Goal: Information Seeking & Learning: Learn about a topic

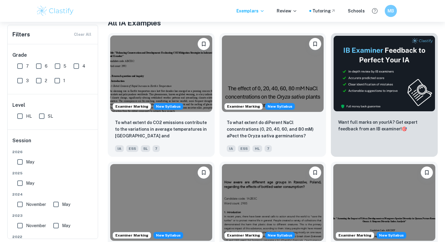
scroll to position [142, 0]
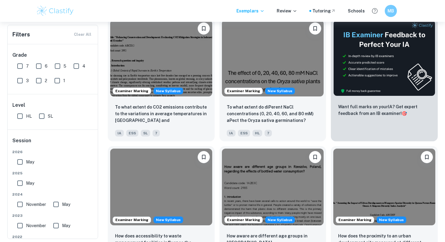
click at [41, 65] on input "6" at bounding box center [39, 66] width 12 height 12
checkbox input "true"
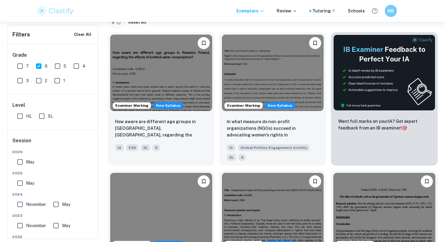
click at [23, 65] on input "7" at bounding box center [20, 66] width 12 height 12
checkbox input "true"
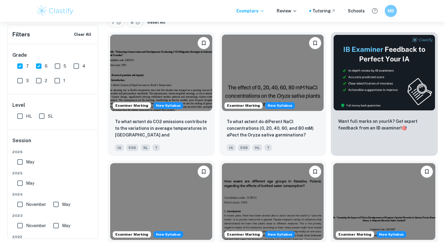
click at [22, 117] on input "HL" at bounding box center [20, 116] width 12 height 12
checkbox input "true"
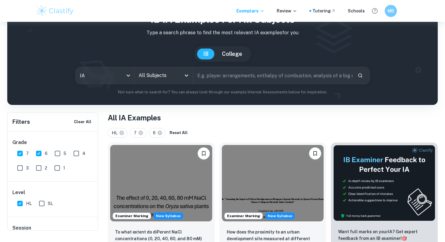
scroll to position [22, 0]
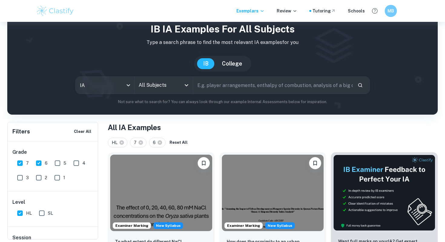
click at [159, 85] on input "All Subjects" at bounding box center [159, 85] width 44 height 12
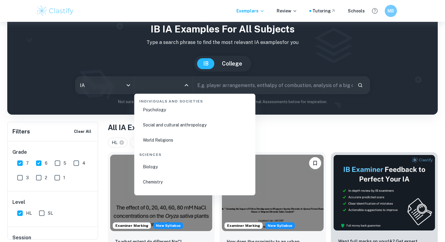
scroll to position [883, 0]
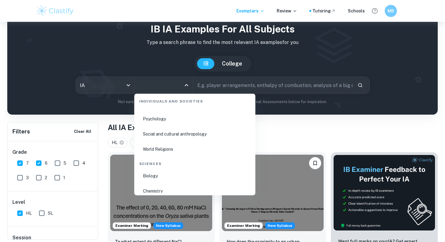
click at [147, 176] on li "Biology" at bounding box center [195, 176] width 116 height 14
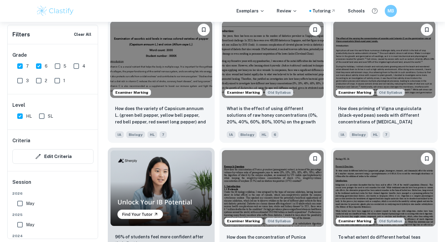
scroll to position [346, 0]
click at [18, 204] on input "May" at bounding box center [20, 203] width 12 height 12
checkbox input "true"
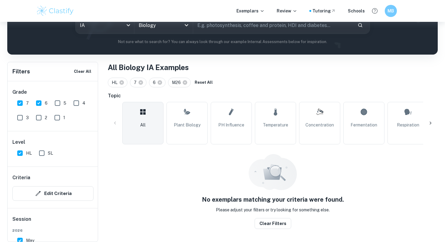
click at [18, 228] on div "[DATE]" at bounding box center [52, 237] width 81 height 19
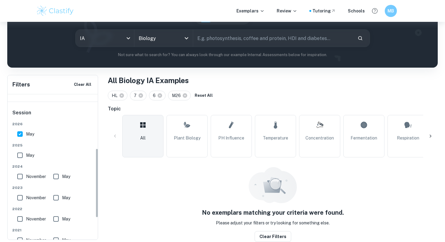
scroll to position [112, 0]
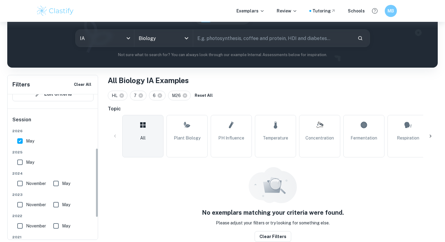
click at [18, 162] on input "May" at bounding box center [20, 162] width 12 height 12
checkbox input "true"
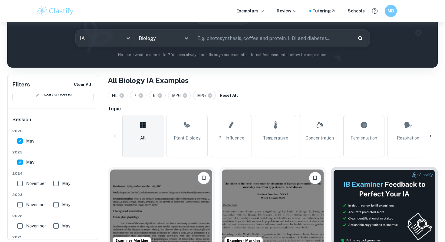
click at [20, 185] on input "November" at bounding box center [20, 183] width 12 height 12
checkbox input "true"
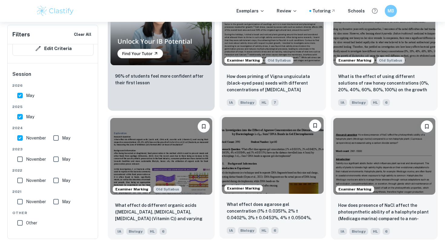
scroll to position [507, 0]
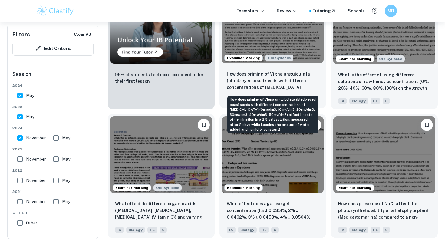
click at [258, 71] on p "How does priming of Vigna unguiculata (black-eyed peas) seeds with different co…" at bounding box center [273, 81] width 92 height 21
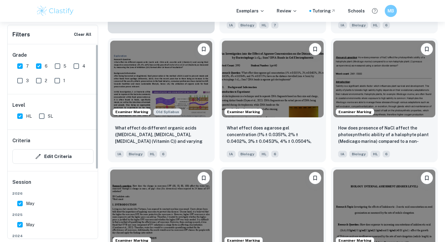
scroll to position [57, 0]
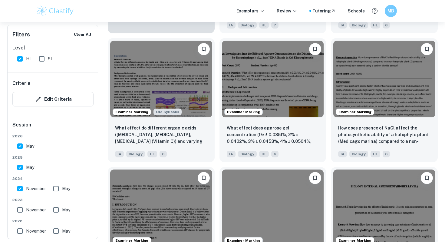
click at [19, 189] on input "November" at bounding box center [20, 188] width 12 height 12
checkbox input "false"
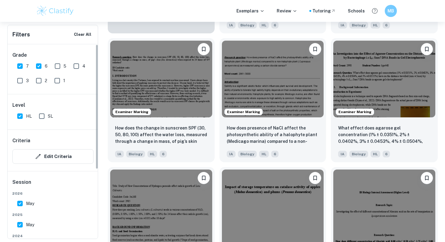
scroll to position [582, 0]
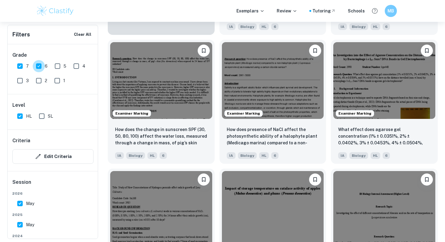
click at [37, 63] on input "6" at bounding box center [39, 66] width 12 height 12
checkbox input "false"
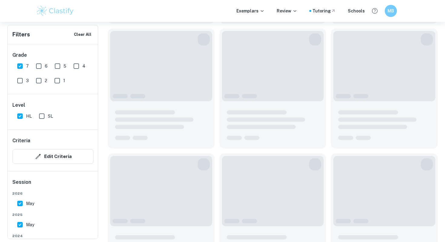
scroll to position [369, 0]
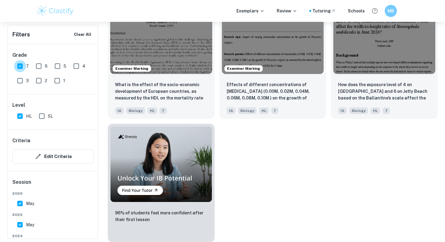
click at [19, 63] on input "7" at bounding box center [20, 66] width 12 height 12
checkbox input "false"
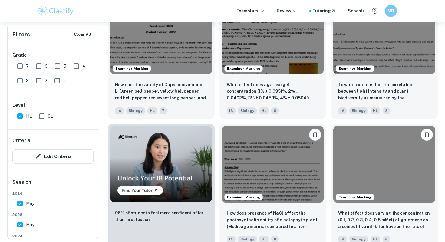
click at [19, 117] on input "HL" at bounding box center [20, 116] width 12 height 12
checkbox input "false"
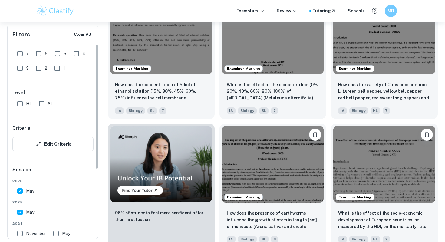
scroll to position [0, 0]
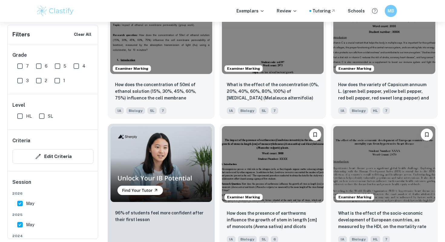
click at [38, 65] on input "6" at bounding box center [39, 66] width 12 height 12
checkbox input "true"
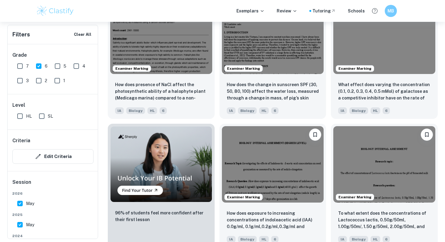
click at [23, 65] on input "7" at bounding box center [20, 66] width 12 height 12
checkbox input "true"
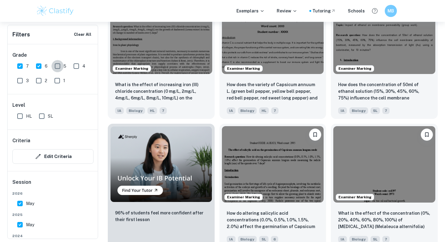
click at [59, 65] on input "5" at bounding box center [58, 66] width 12 height 12
checkbox input "true"
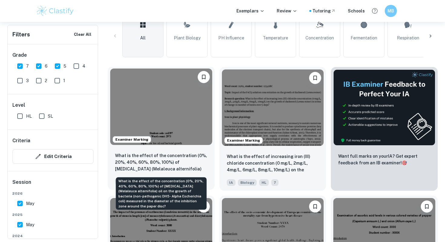
click at [190, 168] on p "What is the effect of the concentration (0%, 20%, 40%, 60%, 80%, 100%) of [MEDI…" at bounding box center [161, 162] width 92 height 21
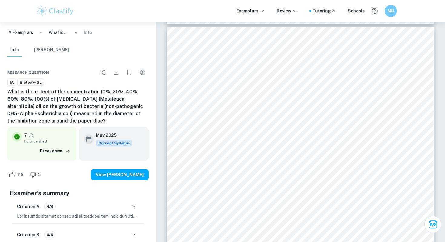
scroll to position [1947, 0]
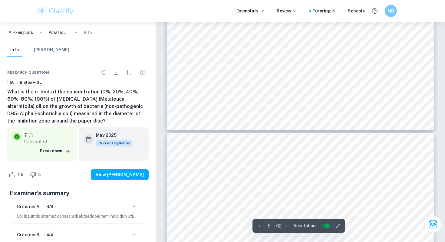
type input "6"
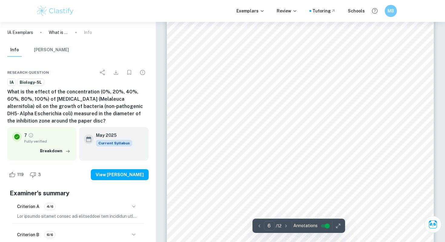
scroll to position [2005, 0]
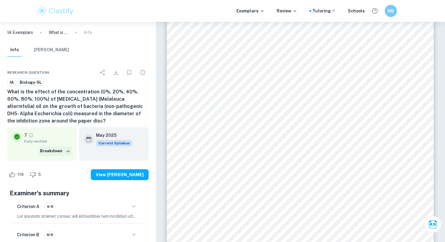
click at [54, 154] on button "Breakdown" at bounding box center [54, 150] width 33 height 9
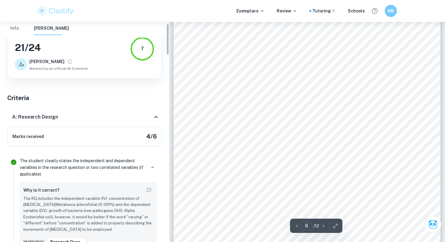
scroll to position [0, 0]
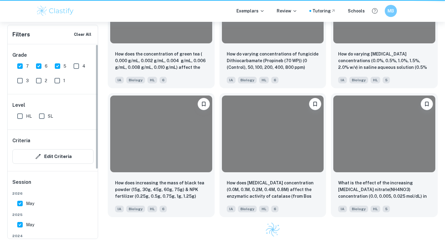
scroll to position [169, 0]
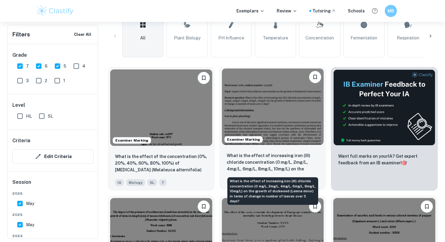
click at [256, 156] on p "What is the effect of increasing iron (III) chloride concentration (0 mg/L, 2mg…" at bounding box center [273, 162] width 92 height 21
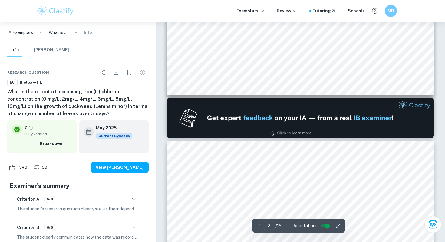
type input "1"
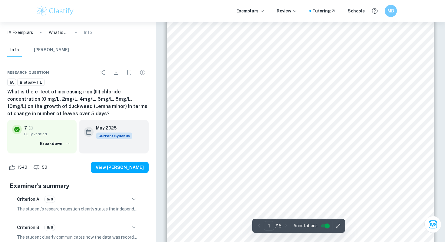
scroll to position [30, 0]
click at [338, 227] on icon "button" at bounding box center [338, 226] width 6 height 6
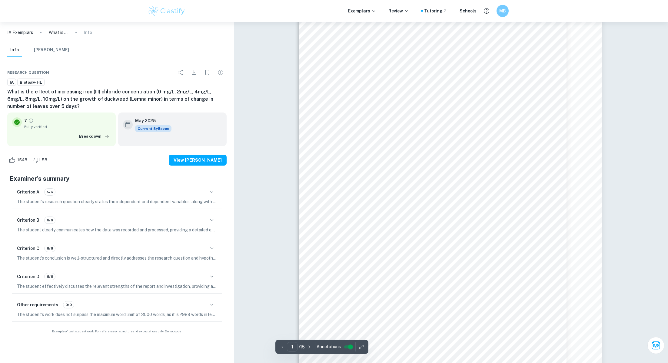
scroll to position [27, 0]
click at [360, 241] on icon "button" at bounding box center [361, 347] width 6 height 6
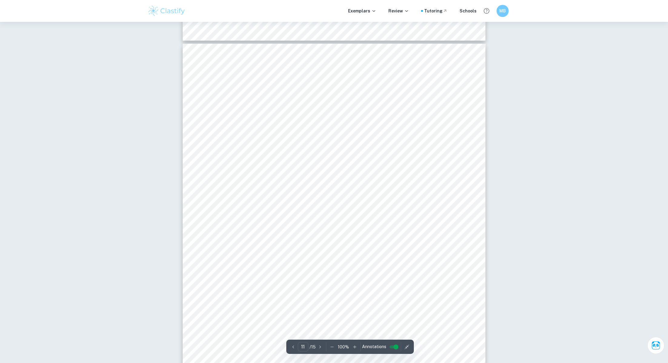
scroll to position [4347, 0]
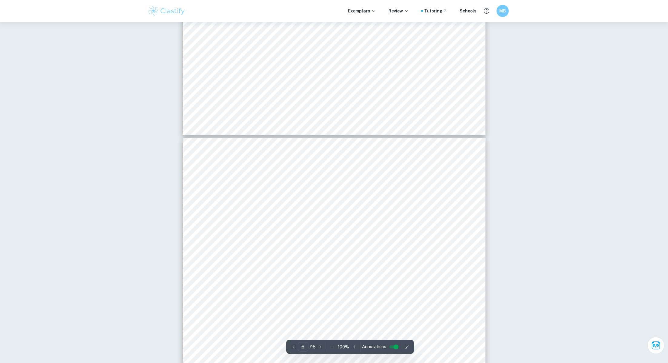
type input "5"
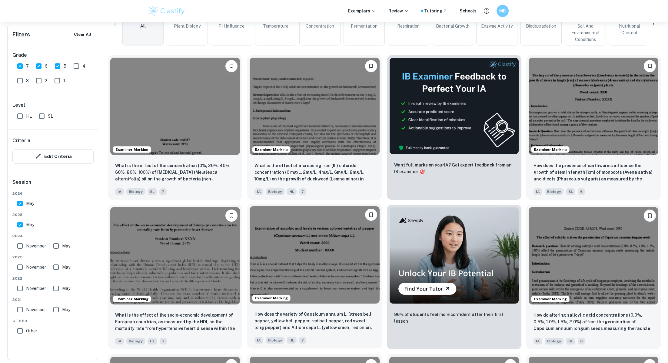
scroll to position [165, 0]
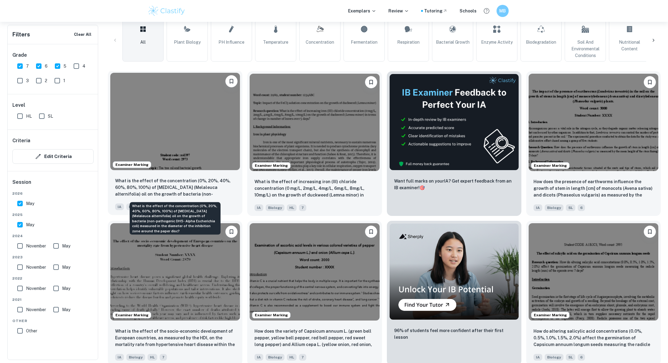
click at [214, 192] on p "What is the effect of the concentration (0%, 20%, 40%, 60%, 80%, 100%) of [MEDI…" at bounding box center [175, 187] width 120 height 21
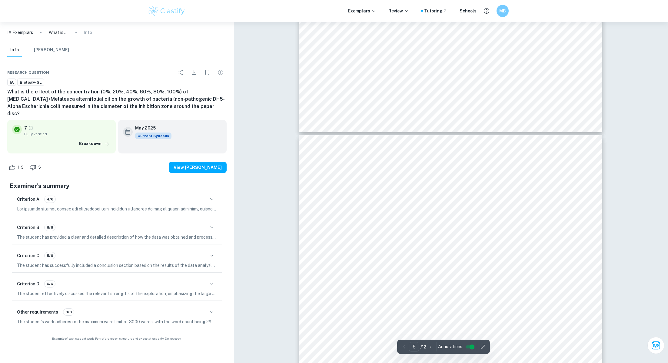
scroll to position [2099, 0]
click at [205, 222] on div "Criterion B 6/6" at bounding box center [117, 227] width 200 height 10
click at [209, 224] on icon "button" at bounding box center [211, 227] width 7 height 7
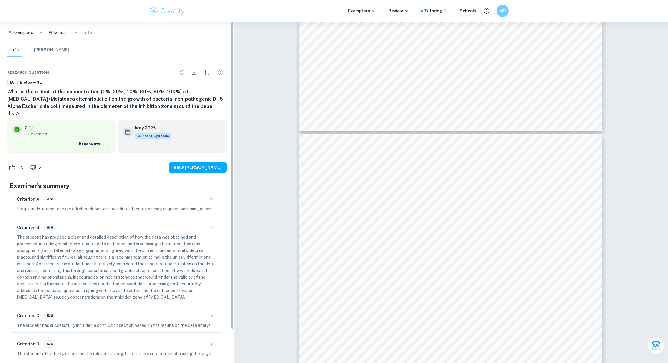
click at [209, 224] on icon "button" at bounding box center [211, 227] width 7 height 7
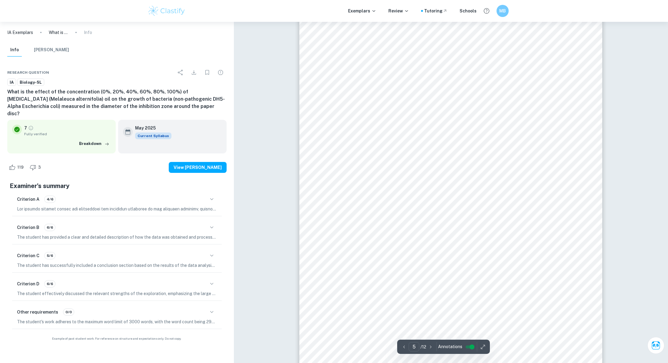
scroll to position [1813, 0]
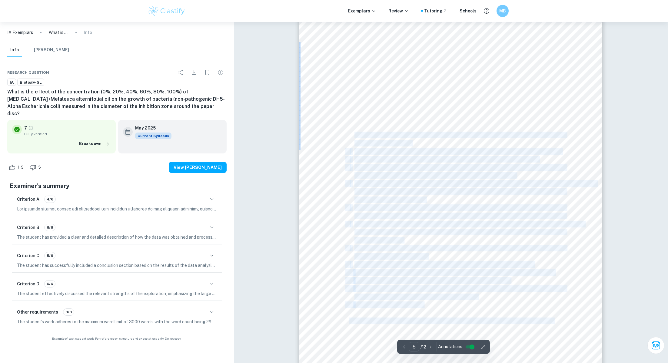
drag, startPoint x: 528, startPoint y: 304, endPoint x: 349, endPoint y: 133, distance: 247.7
click at [349, 133] on div "5 Preliminary experiment To test the viability of the method, a test trial of t…" at bounding box center [450, 203] width 303 height 429
copy div "adding appropriate amounts of polysorbate 80 to beakers, adjusting the total vo…"
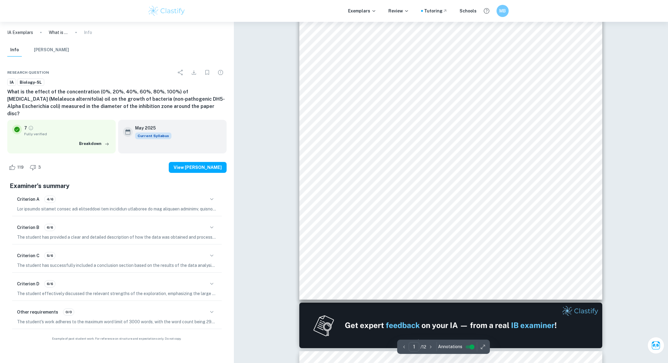
scroll to position [0, 0]
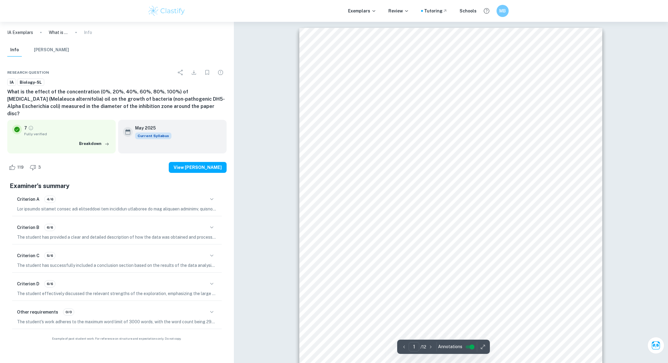
drag, startPoint x: 333, startPoint y: 221, endPoint x: 340, endPoint y: 221, distance: 6.7
click at [340, 221] on div "- 1 - Student code: rcd397 Word count: 2973 Topic: [MEDICAL_DATA] and bacterial…" at bounding box center [450, 242] width 303 height 429
click at [337, 211] on div "- 1 - Student code: rcd397 Word count: 2973 Topic: [MEDICAL_DATA] and bacterial…" at bounding box center [450, 242] width 303 height 429
drag, startPoint x: 340, startPoint y: 209, endPoint x: 383, endPoint y: 252, distance: 60.2
click at [383, 241] on div "- 1 - Student code: rcd397 Word count: 2973 Topic: [MEDICAL_DATA] and bacterial…" at bounding box center [450, 242] width 303 height 429
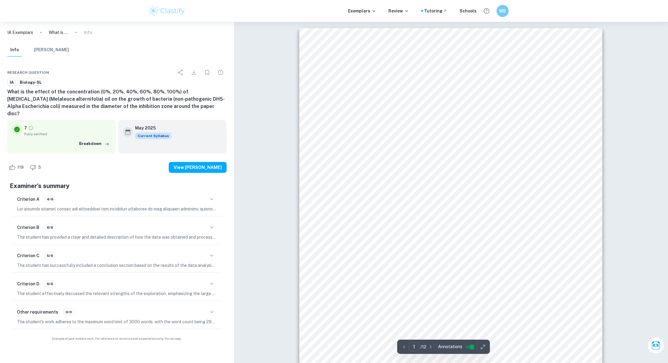
click at [381, 241] on div "- 1 - Student code: rcd397 Word count: 2973 Topic: [MEDICAL_DATA] and bacterial…" at bounding box center [450, 242] width 303 height 429
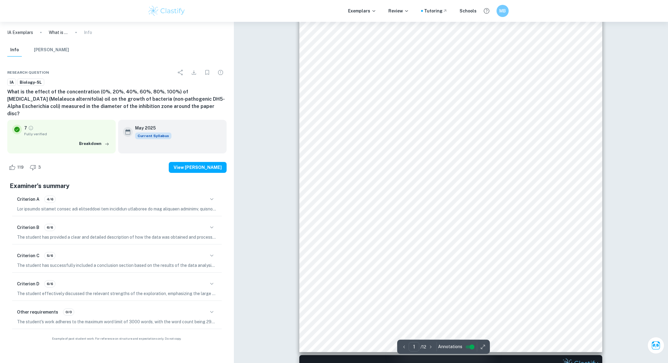
scroll to position [98, 0]
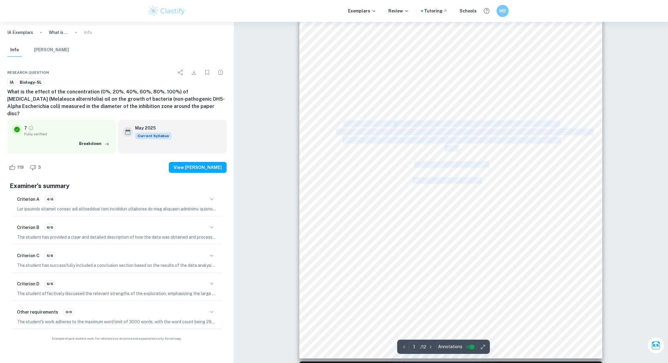
drag, startPoint x: 337, startPoint y: 116, endPoint x: 344, endPoint y: 124, distance: 10.7
click at [344, 124] on div "- 1 - Student code: rcd397 Word count: 2973 Topic: [MEDICAL_DATA] and bacterial…" at bounding box center [450, 144] width 303 height 429
copy div "Research question: What is the effect of the concentration (0%, 20%, 40%, 60%, …"
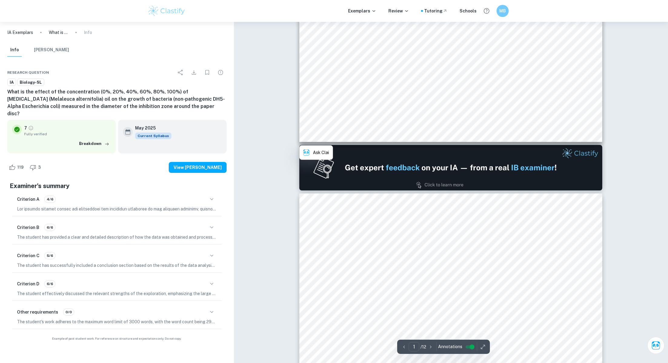
type input "2"
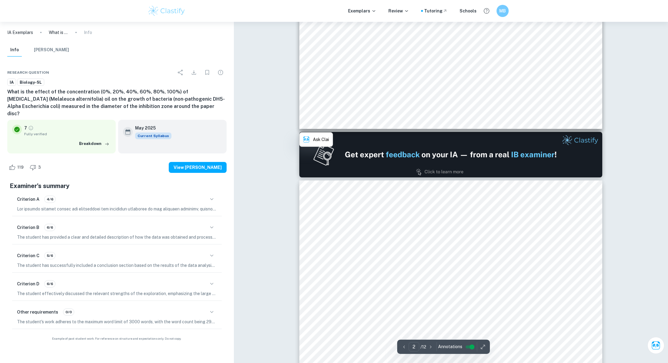
scroll to position [328, 0]
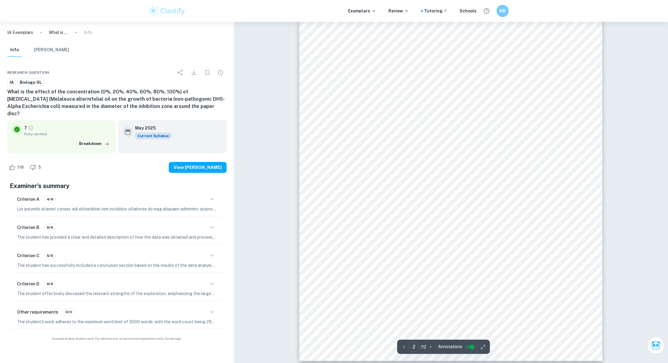
scroll to position [582, 0]
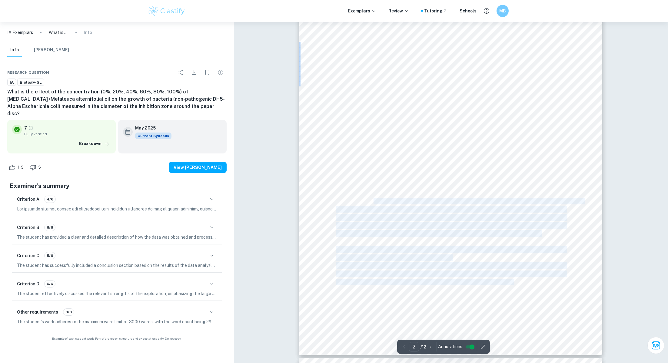
drag, startPoint x: 332, startPoint y: 168, endPoint x: 322, endPoint y: 172, distance: 10.8
click at [322, 172] on div "- 2 - Introduction [PERSON_NAME][MEDICAL_DATA] Escherichia coli ([MEDICAL_DATA]…" at bounding box center [450, 140] width 303 height 429
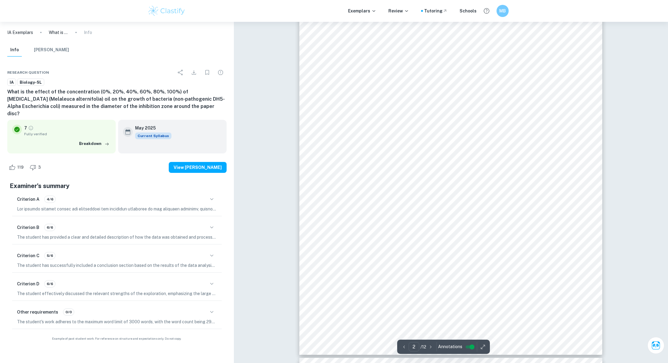
click at [321, 178] on div "- 2 - Introduction [PERSON_NAME][MEDICAL_DATA] Escherichia coli ([MEDICAL_DATA]…" at bounding box center [450, 140] width 303 height 429
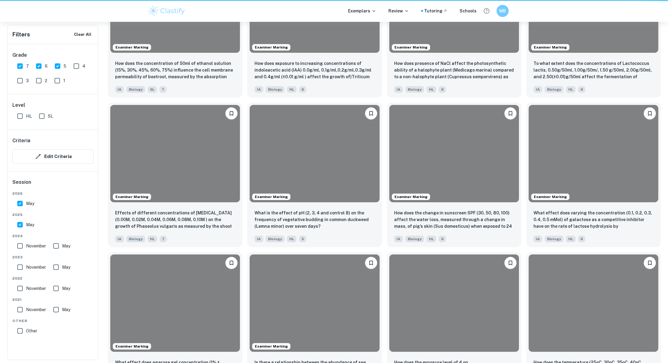
scroll to position [165, 0]
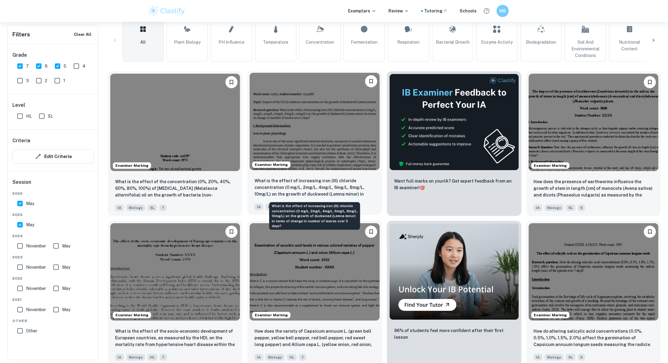
click at [327, 181] on p "What is the effect of increasing iron (III) chloride concentration (0 mg/L, 2mg…" at bounding box center [314, 187] width 120 height 21
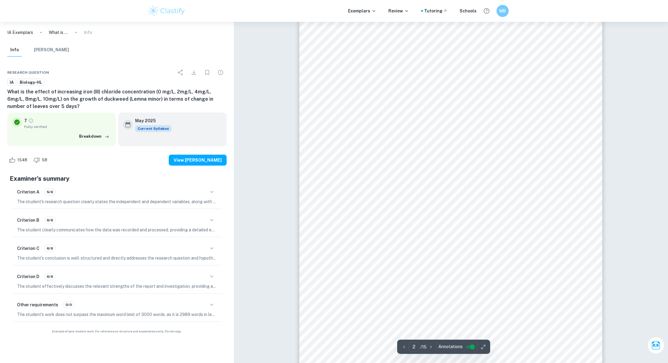
scroll to position [499, 0]
type input "3"
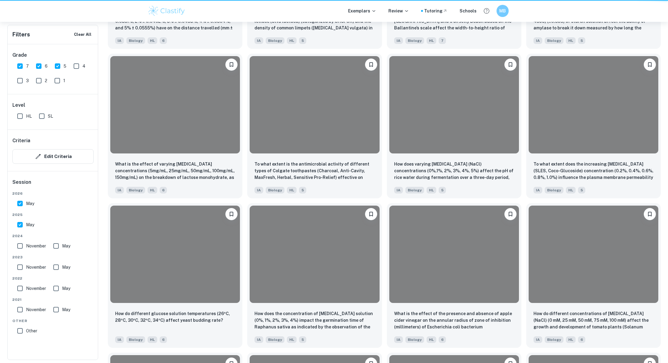
scroll to position [165, 0]
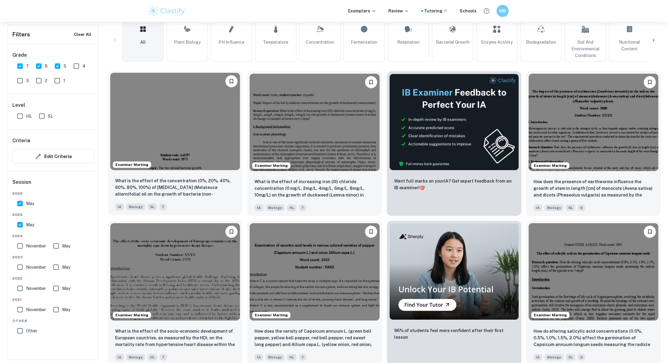
click at [179, 170] on div "Examiner Marking" at bounding box center [175, 121] width 135 height 102
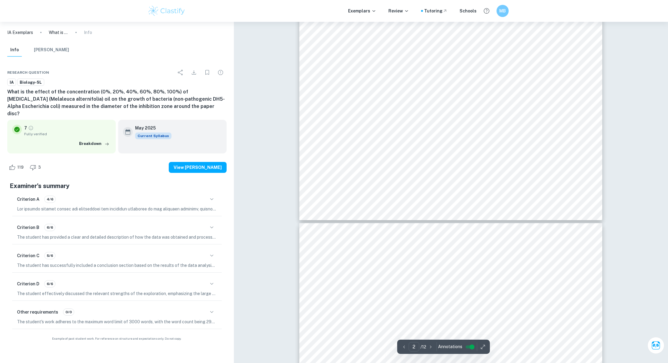
type input "3"
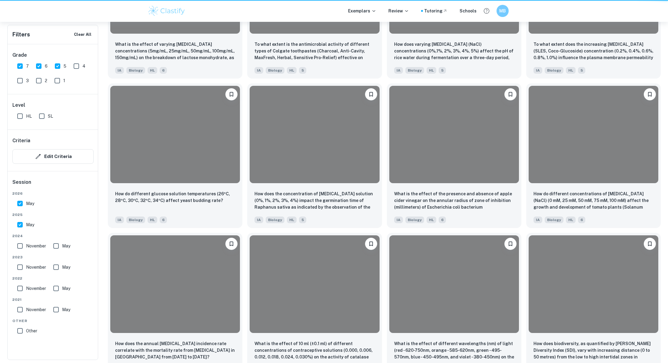
scroll to position [165, 0]
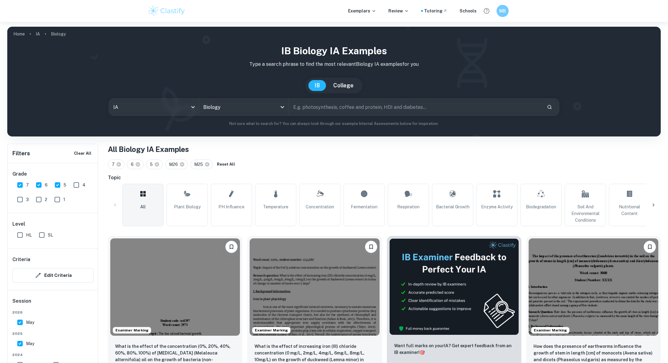
scroll to position [165, 0]
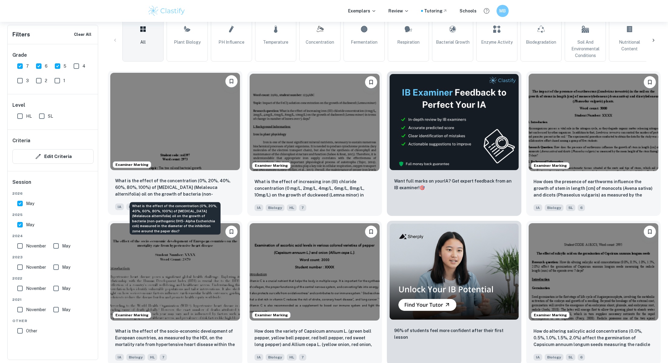
click at [168, 188] on p "What is the effect of the concentration (0%, 20%, 40%, 60%, 80%, 100%) of [MEDI…" at bounding box center [175, 187] width 120 height 21
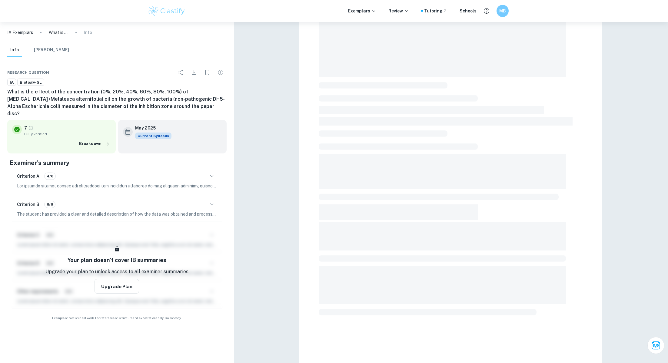
scroll to position [94, 0]
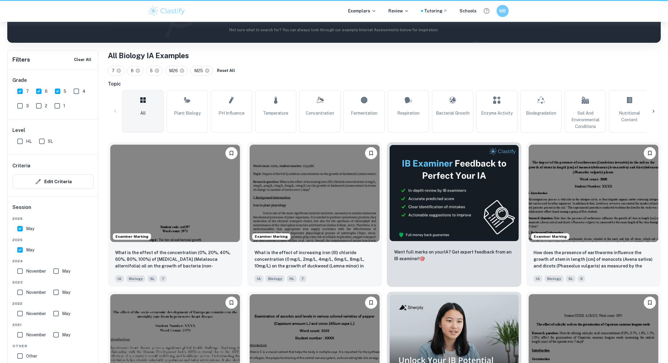
scroll to position [165, 0]
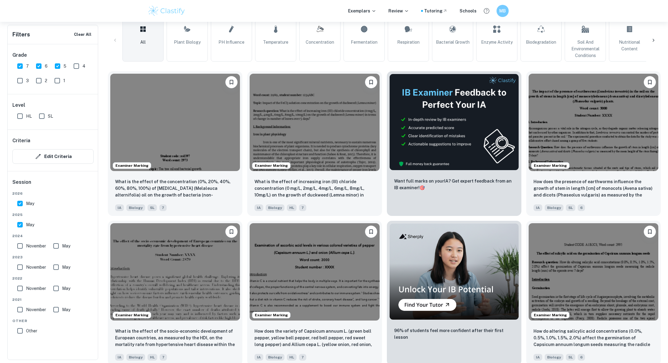
click at [312, 217] on div "Examiner Marking How does the variety of Capsicum annuum L. (green bell pepper,…" at bounding box center [311, 290] width 139 height 149
click at [315, 198] on div "What is the effect of increasing iron (III) chloride concentration (0 mg/L, 2mg…" at bounding box center [314, 193] width 135 height 42
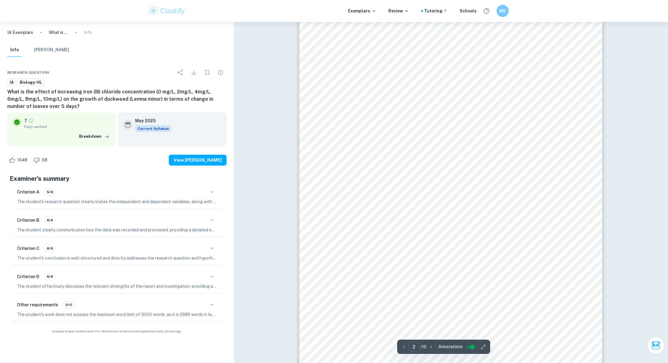
scroll to position [508, 0]
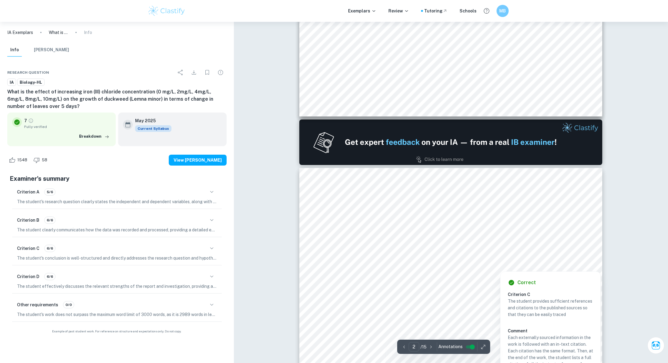
type input "1"
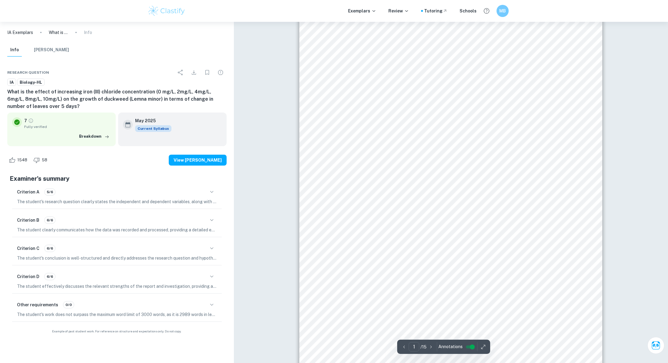
scroll to position [47, 0]
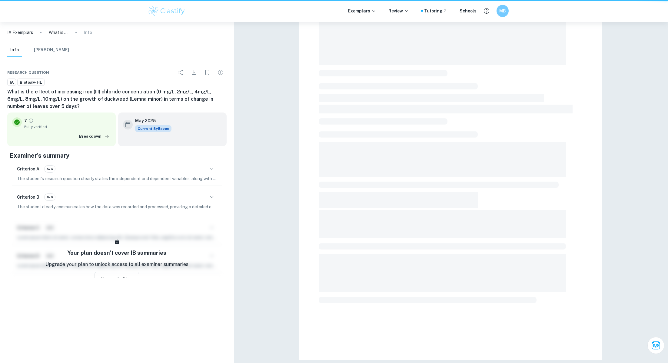
scroll to position [47, 0]
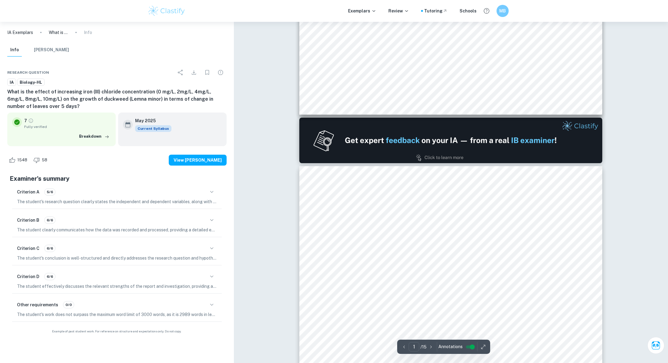
type input "2"
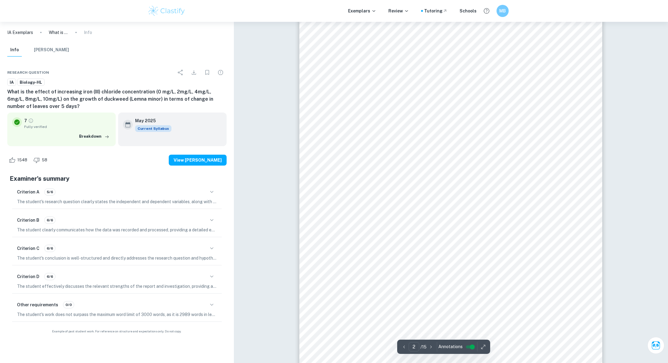
scroll to position [503, 0]
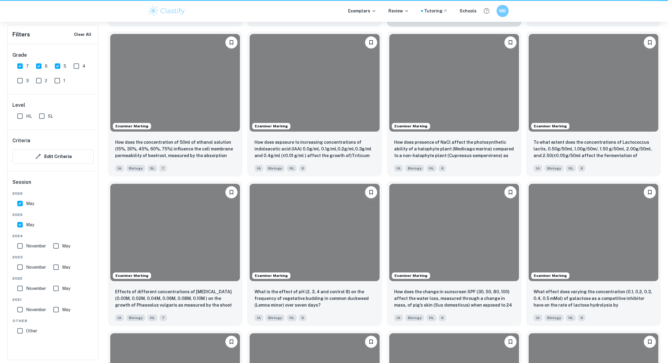
scroll to position [165, 0]
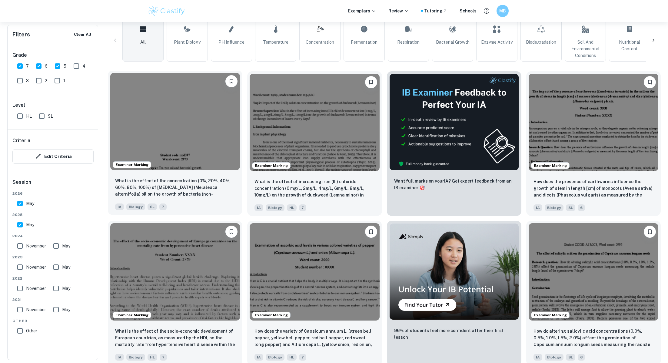
click at [185, 165] on img at bounding box center [175, 121] width 130 height 97
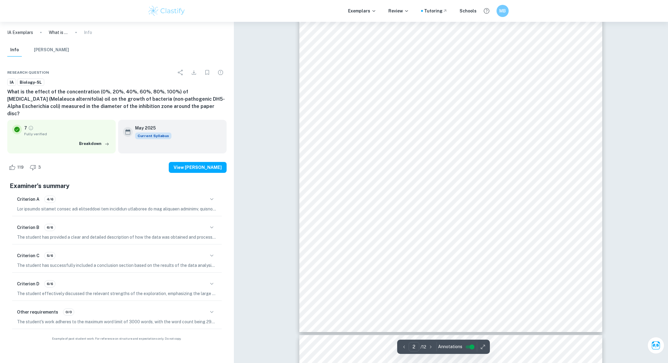
type input "3"
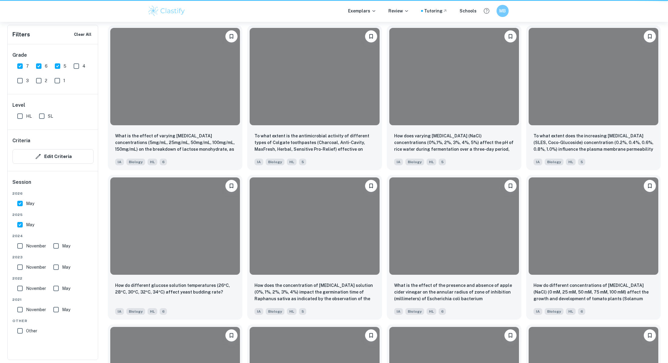
scroll to position [165, 0]
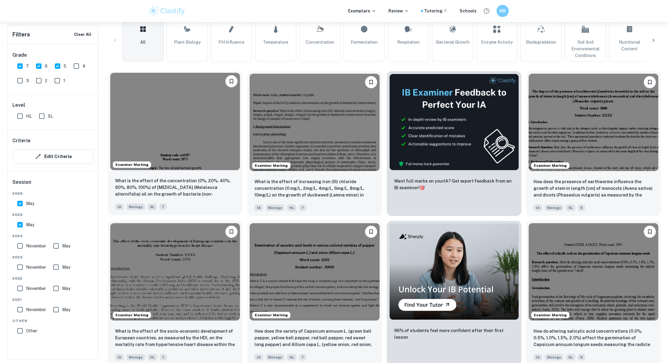
click at [167, 151] on img at bounding box center [175, 121] width 130 height 97
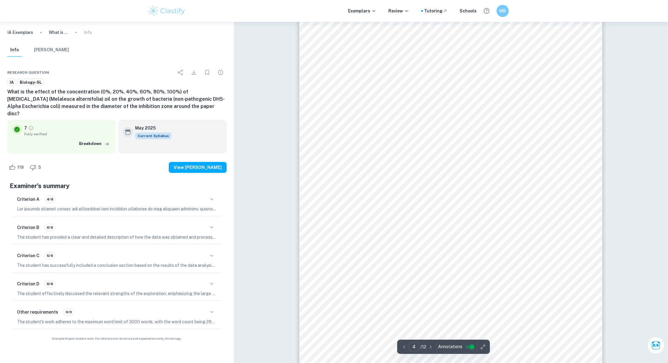
scroll to position [1415, 0]
type input "1"
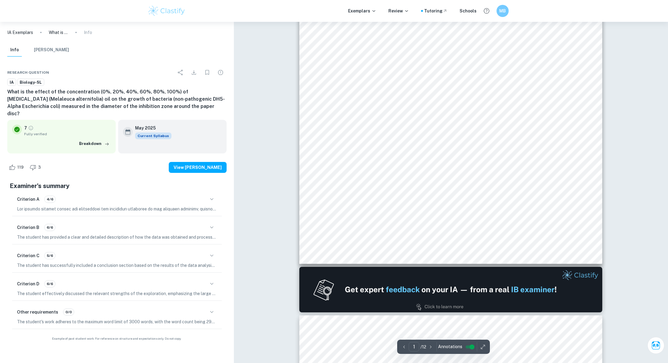
scroll to position [0, 0]
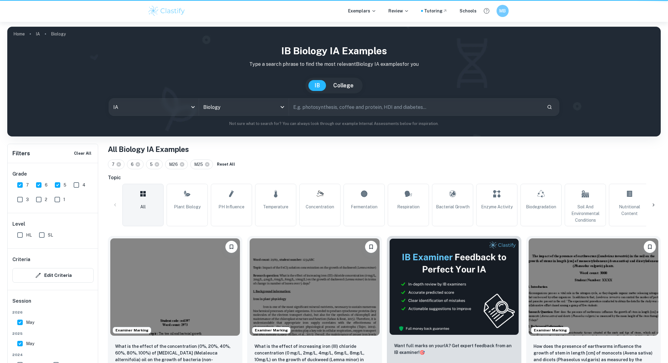
scroll to position [165, 0]
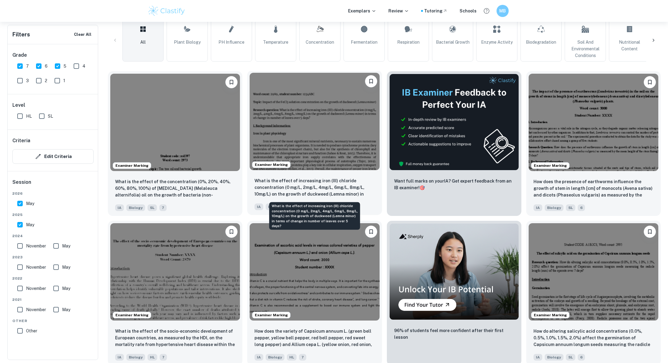
click at [323, 196] on p "What is the effect of increasing iron (III) chloride concentration (0 mg/L, 2mg…" at bounding box center [314, 187] width 120 height 21
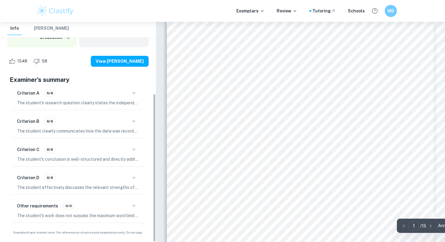
scroll to position [34, 0]
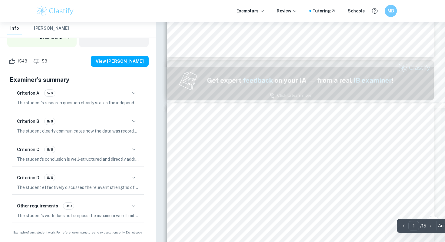
type input "2"
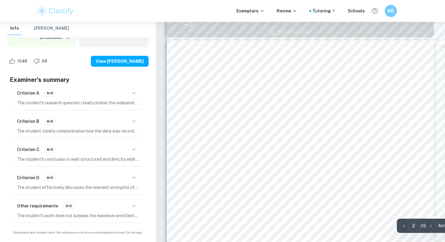
scroll to position [412, 0]
click at [307, 116] on span "for water remediation organism, as it is capable of absorbing large quantities …" at bounding box center [300, 114] width 202 height 5
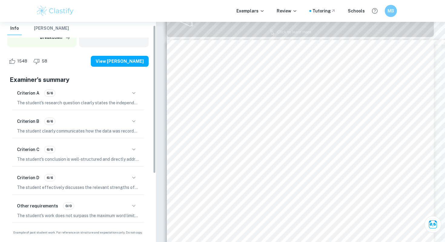
scroll to position [0, 0]
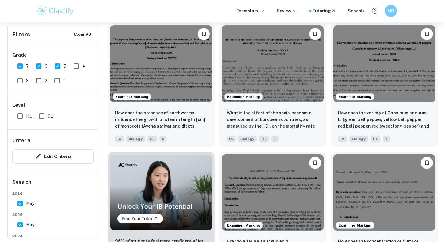
scroll to position [342, 0]
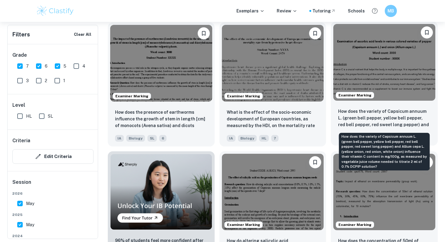
click at [351, 120] on p "How does the variety of Capsicum annuum L. (green bell pepper, yellow bell pepp…" at bounding box center [384, 118] width 92 height 21
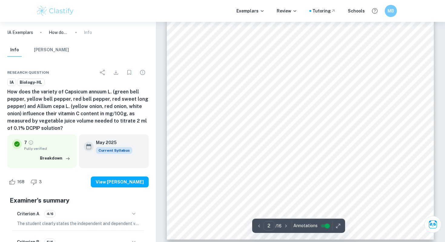
scroll to position [462, 0]
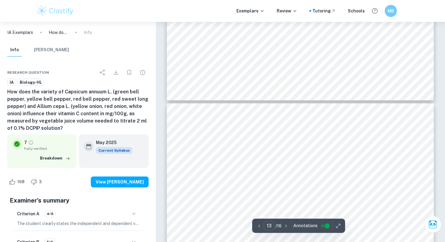
type input "14"
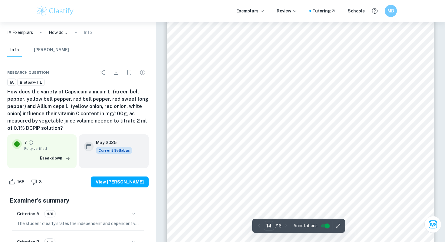
scroll to position [5017, 0]
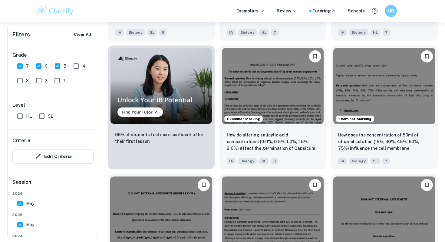
scroll to position [477, 0]
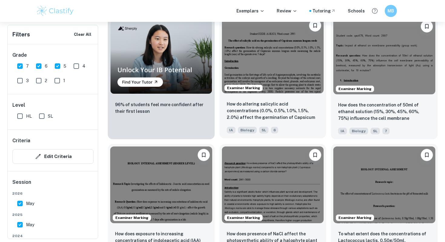
click at [323, 123] on div "How do altering salicylic acid concentrations (0.0%, 0.5%, 1.0%, 1.5%, 2.0%) af…" at bounding box center [273, 117] width 107 height 42
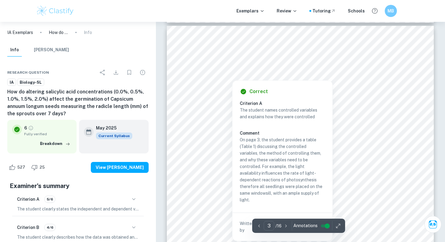
scroll to position [809, 0]
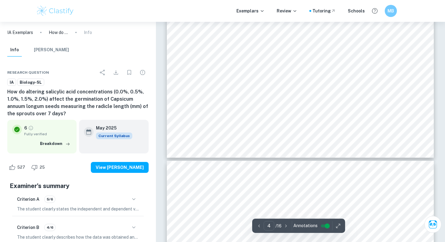
type input "5"
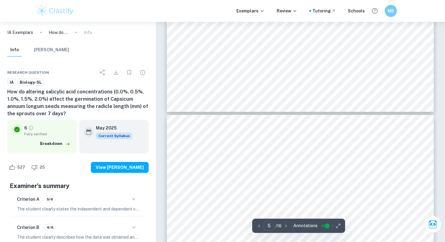
scroll to position [1480, 0]
